Goal: Transaction & Acquisition: Purchase product/service

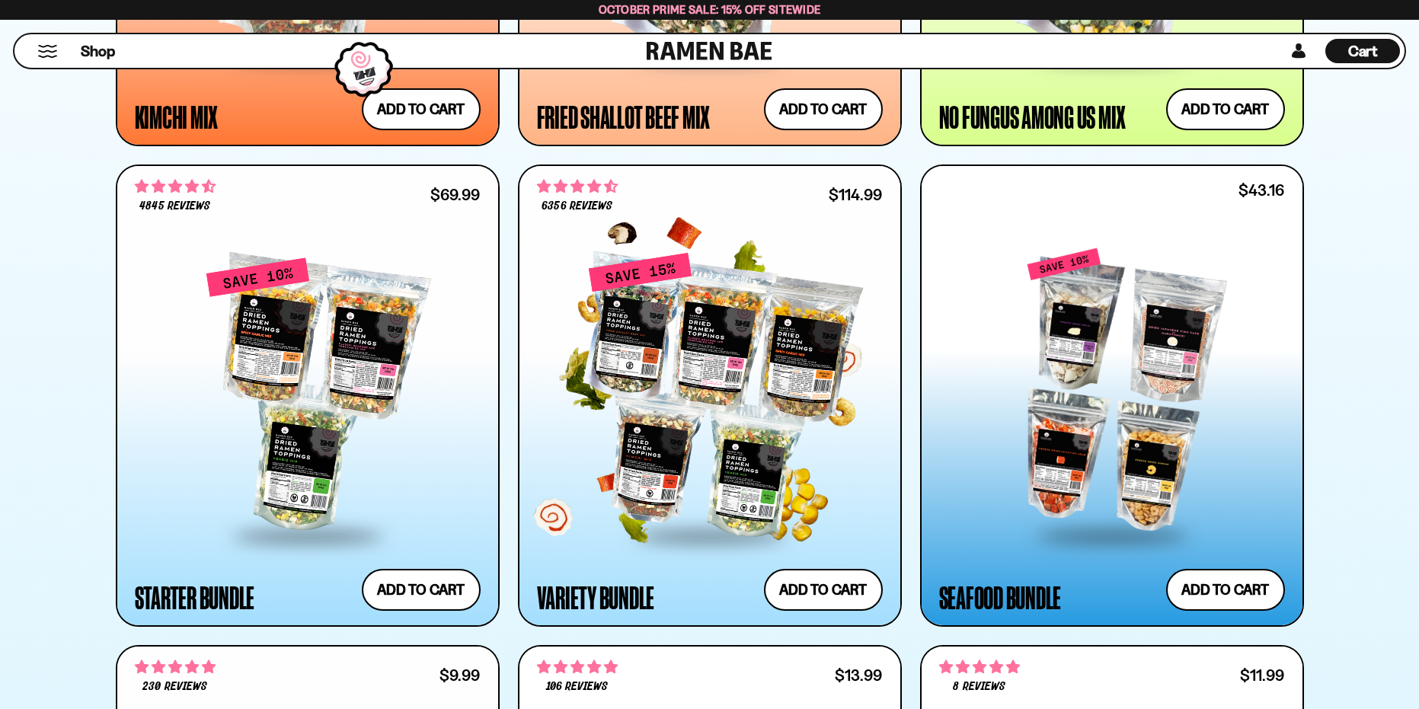
scroll to position [1752, 0]
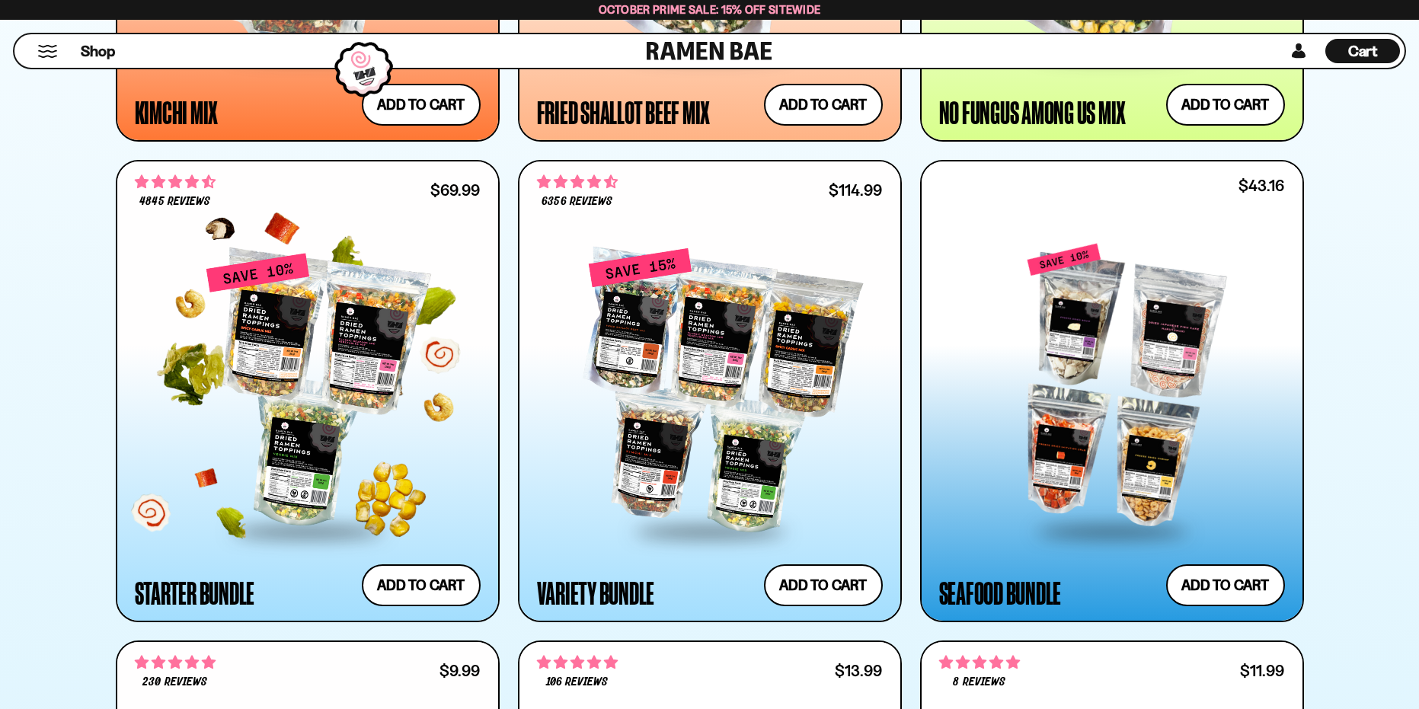
click at [321, 445] on div at bounding box center [308, 390] width 346 height 277
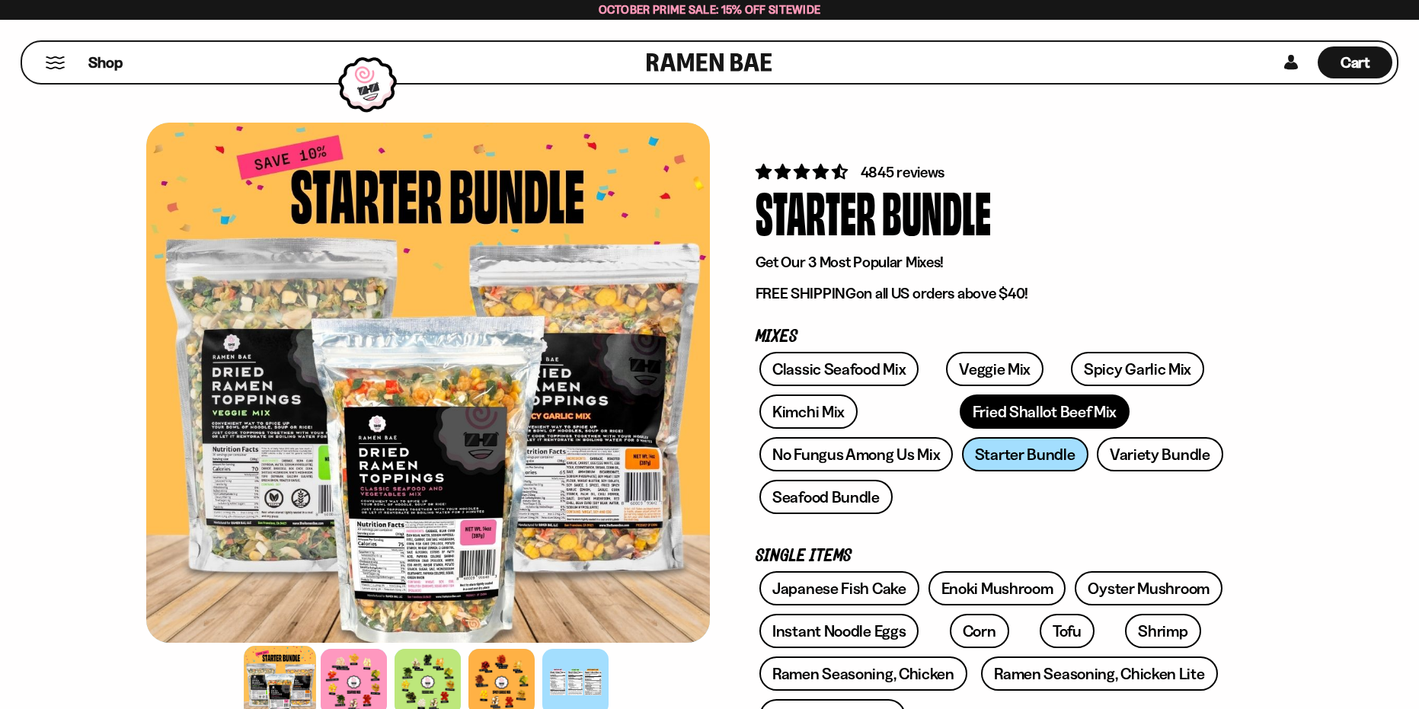
click at [960, 415] on link "Fried Shallot Beef Mix" at bounding box center [1045, 412] width 170 height 34
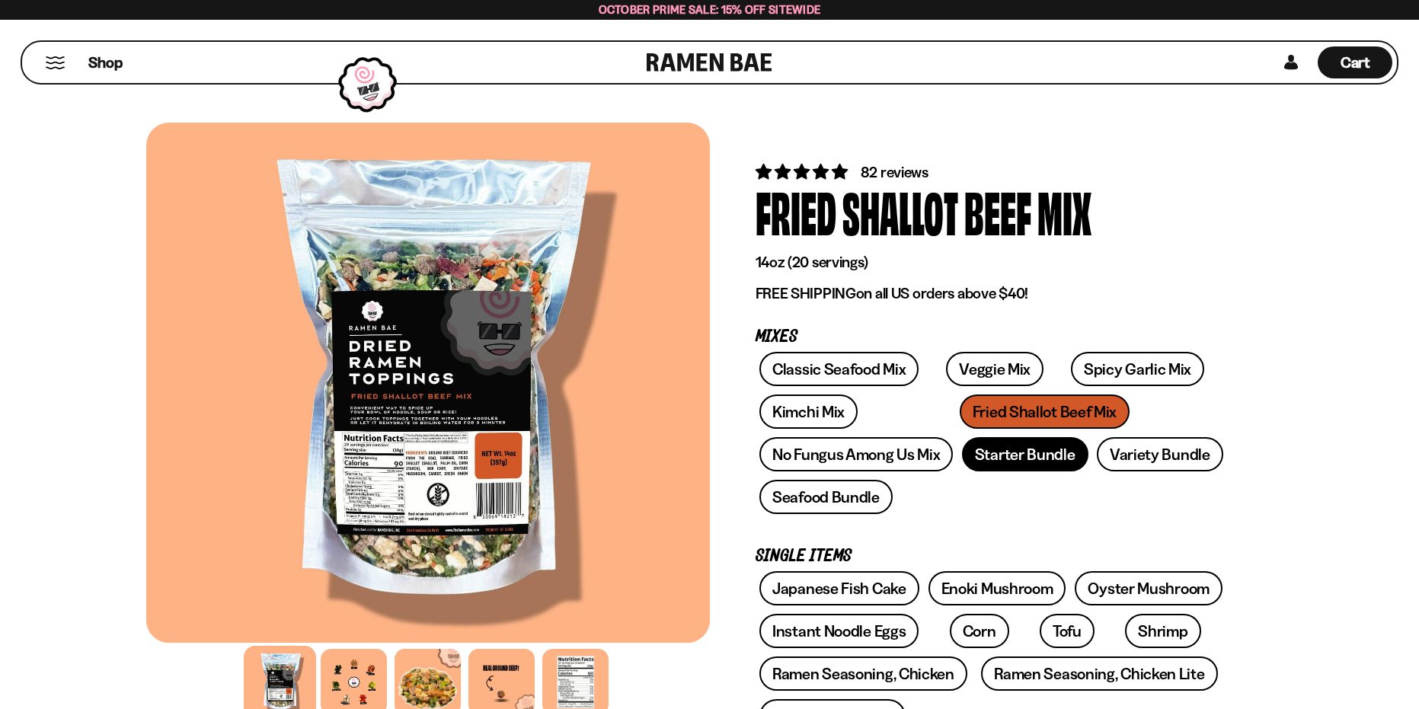
click at [1040, 454] on link "Starter Bundle" at bounding box center [1025, 454] width 126 height 34
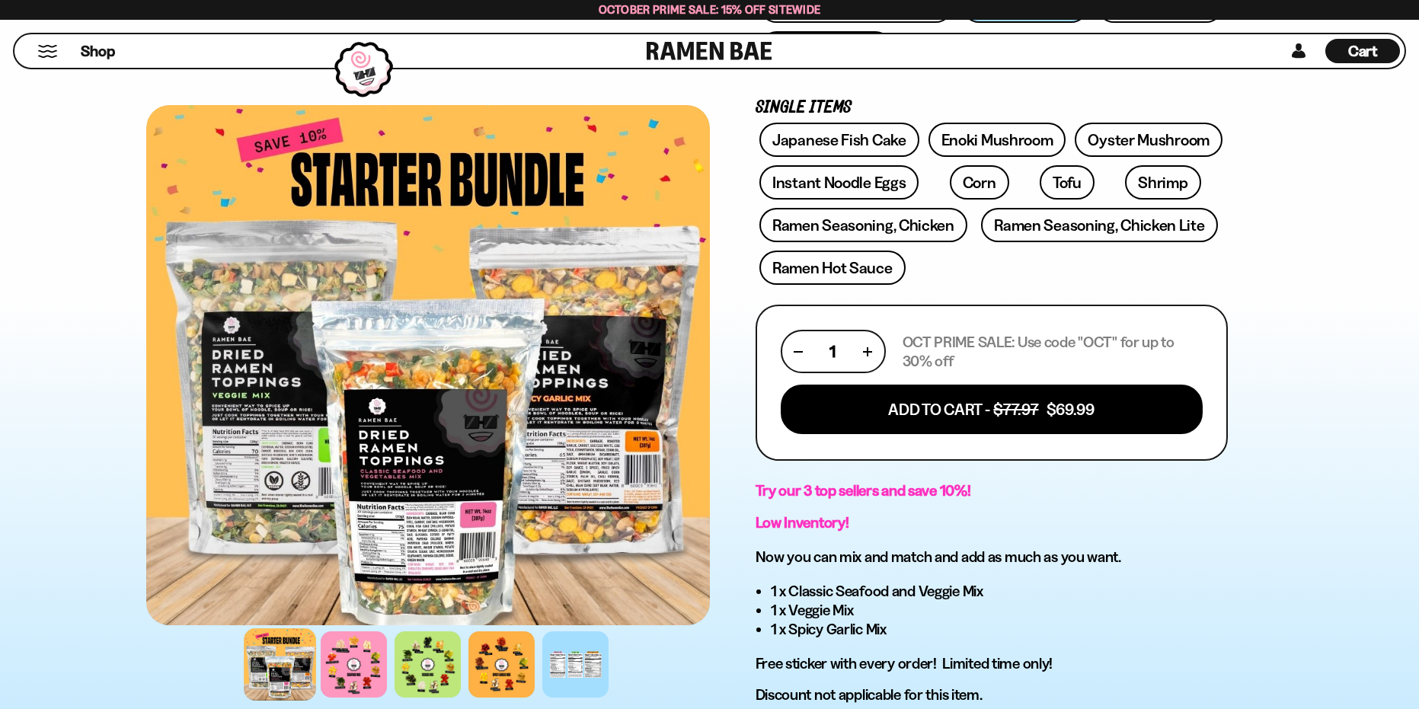
scroll to position [457, 0]
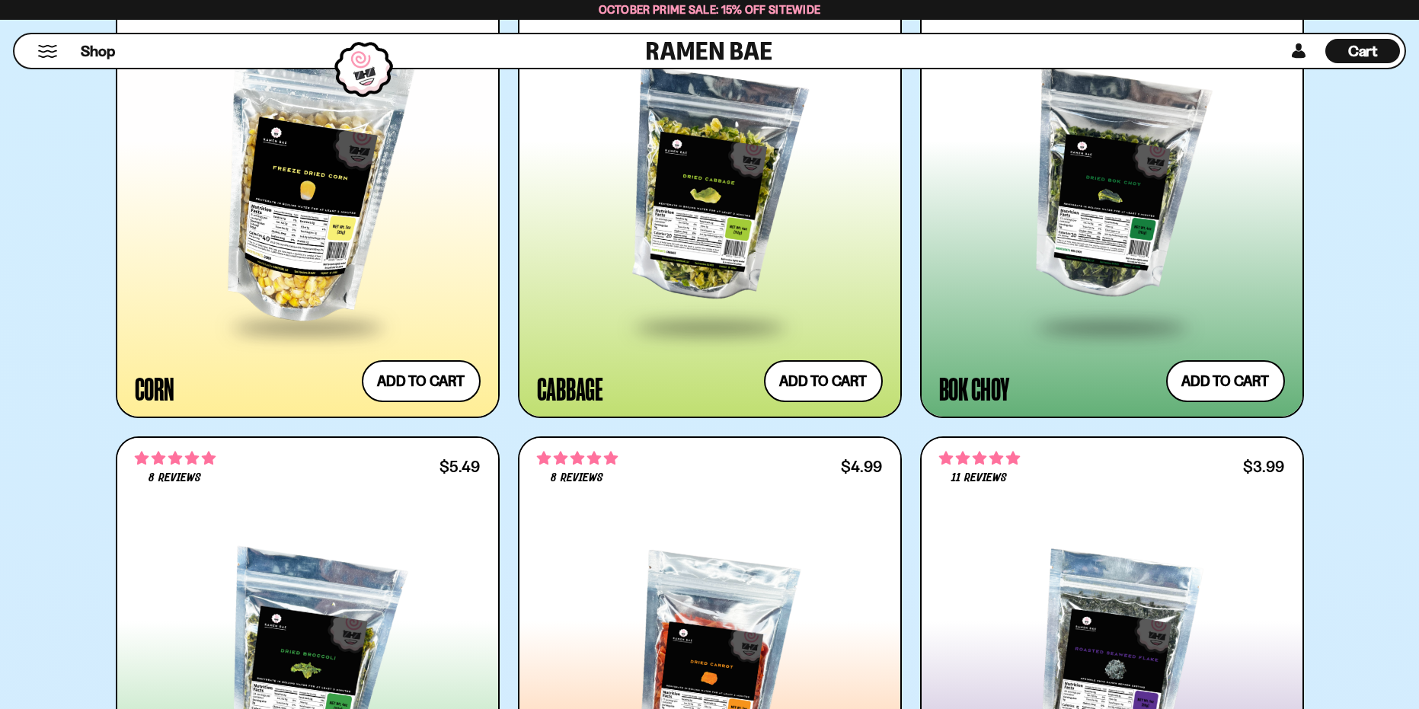
scroll to position [4494, 0]
